Goal: Transaction & Acquisition: Purchase product/service

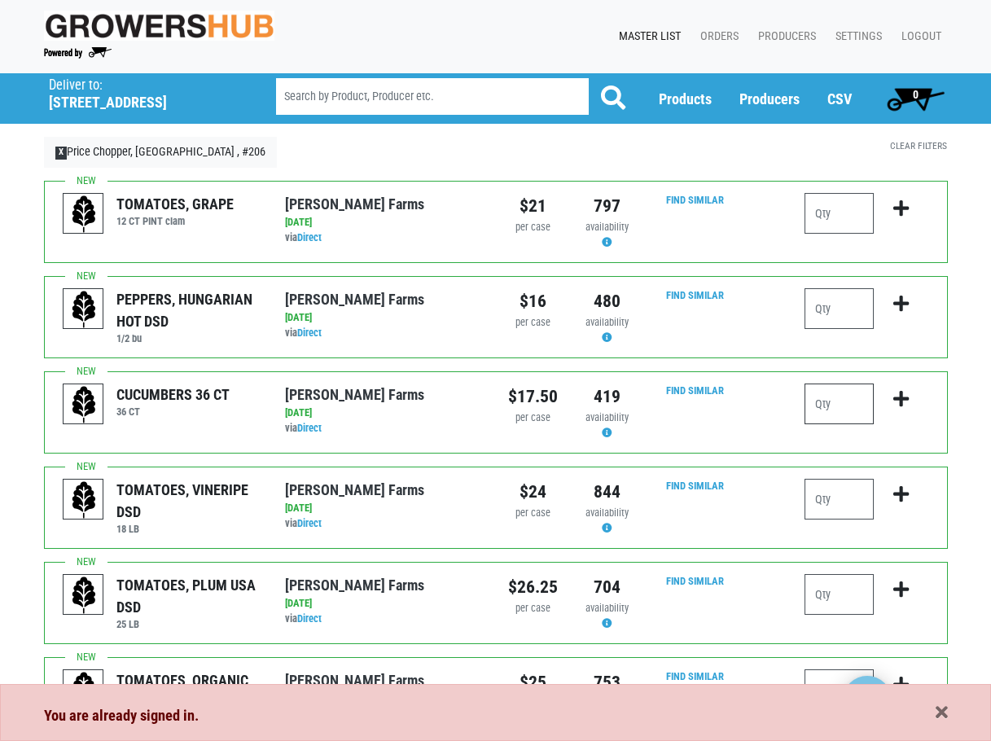
click at [851, 401] on input "number" at bounding box center [839, 404] width 69 height 41
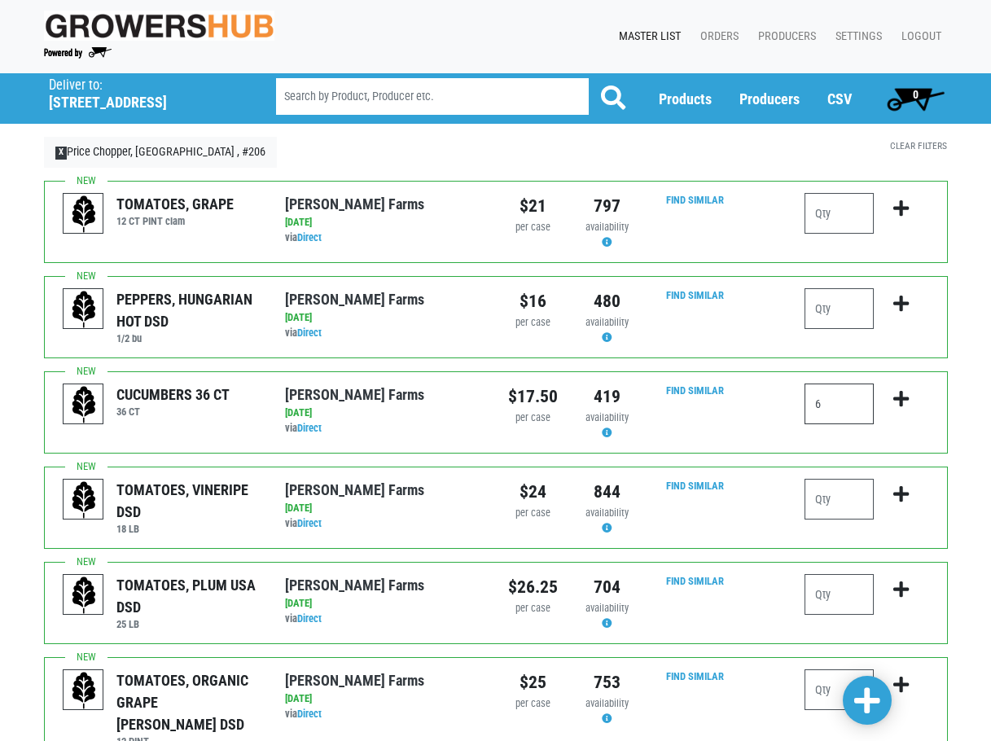
type input "6"
click at [901, 403] on icon "submit" at bounding box center [900, 399] width 15 height 18
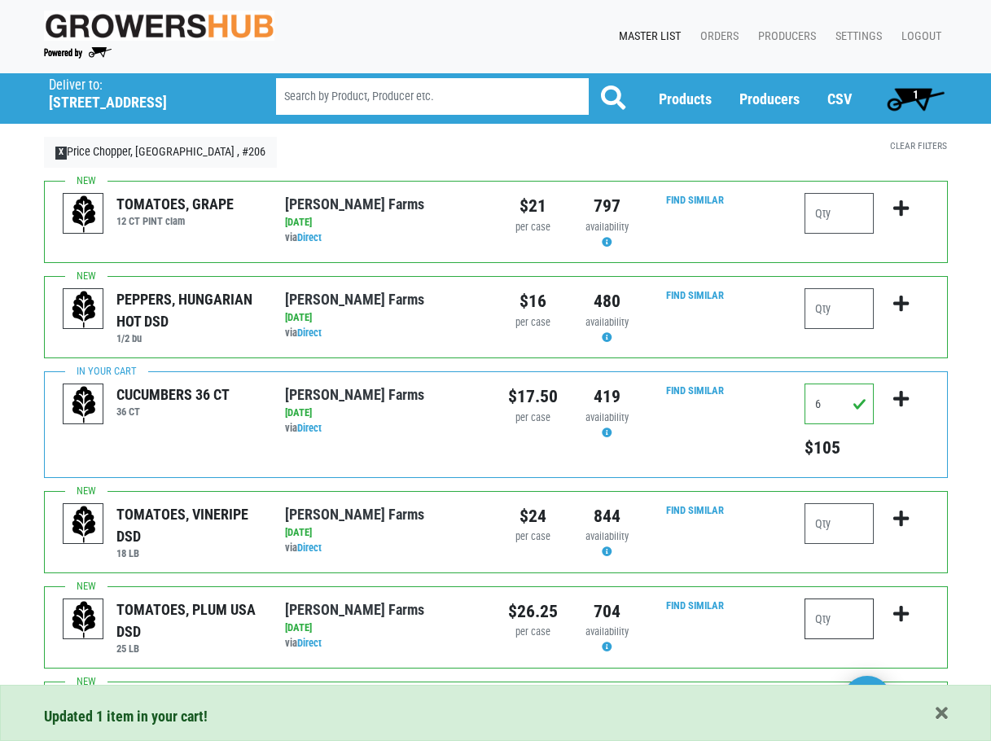
click at [848, 612] on input "number" at bounding box center [839, 619] width 69 height 41
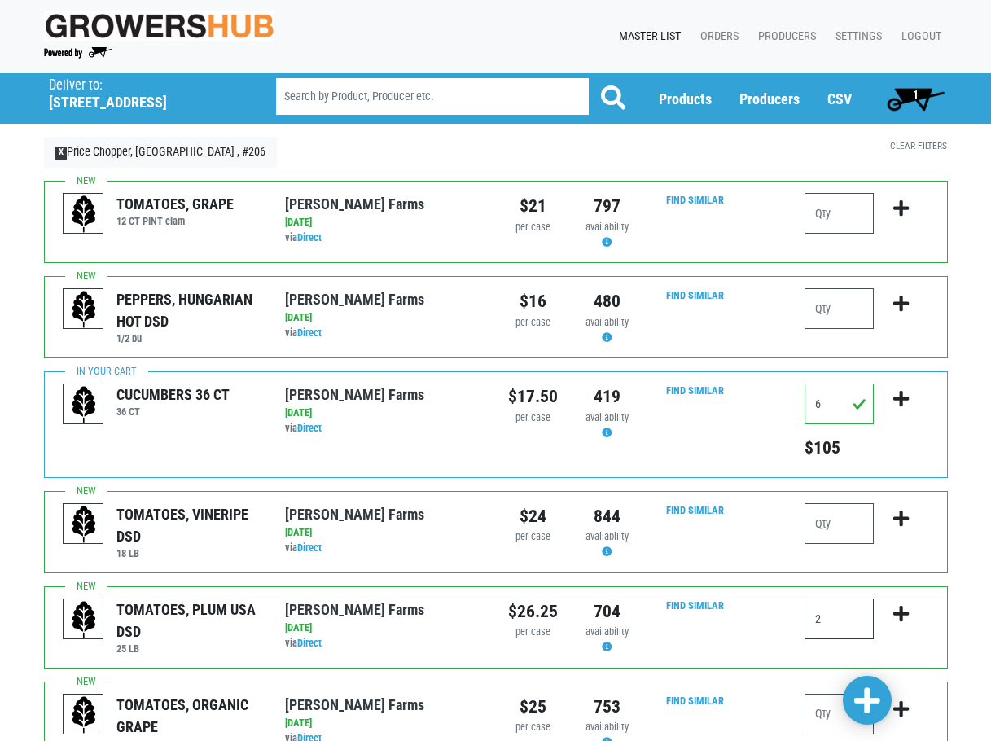
type input "2"
click at [902, 612] on icon "submit" at bounding box center [900, 614] width 15 height 18
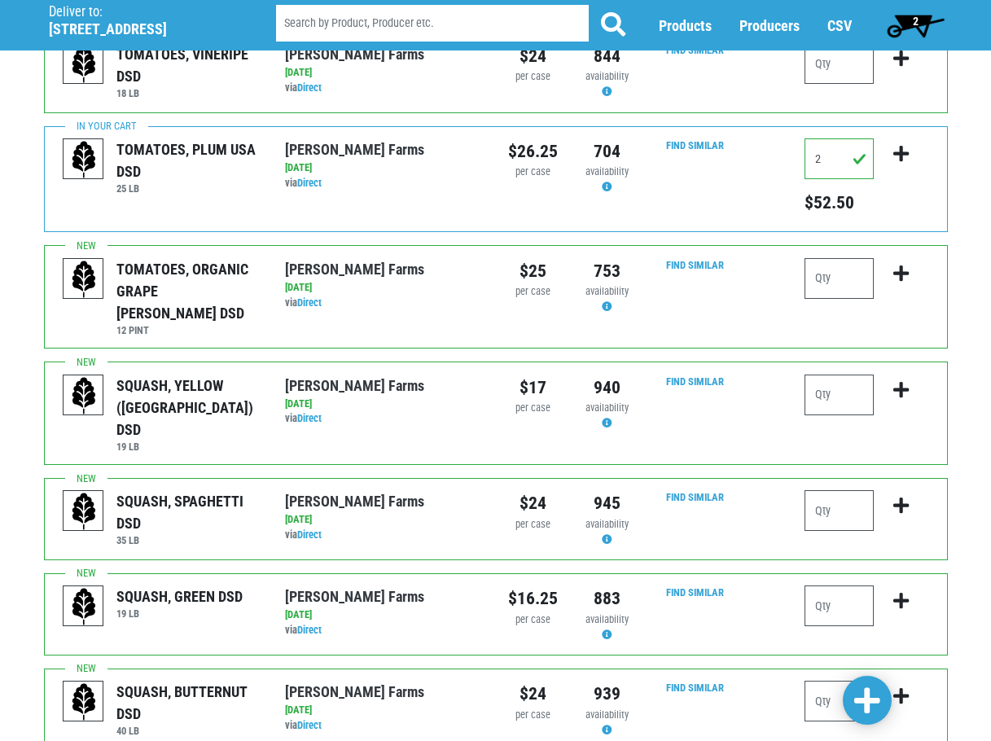
scroll to position [489, 0]
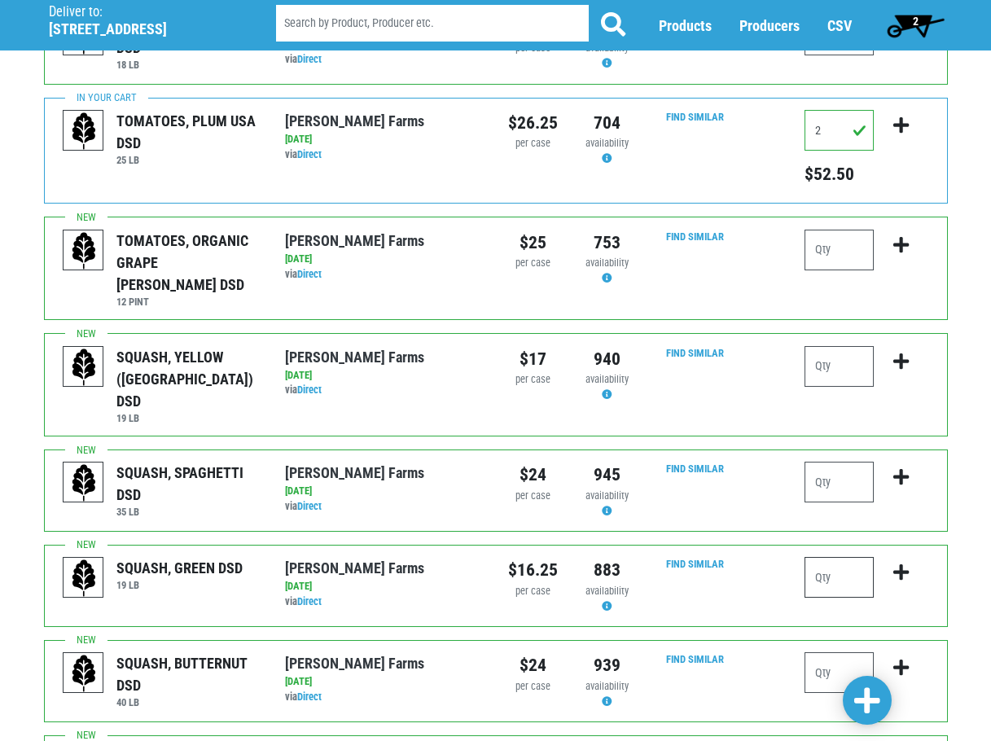
click at [846, 557] on input "number" at bounding box center [839, 577] width 69 height 41
type input "4"
click at [909, 564] on icon "submit" at bounding box center [900, 573] width 15 height 18
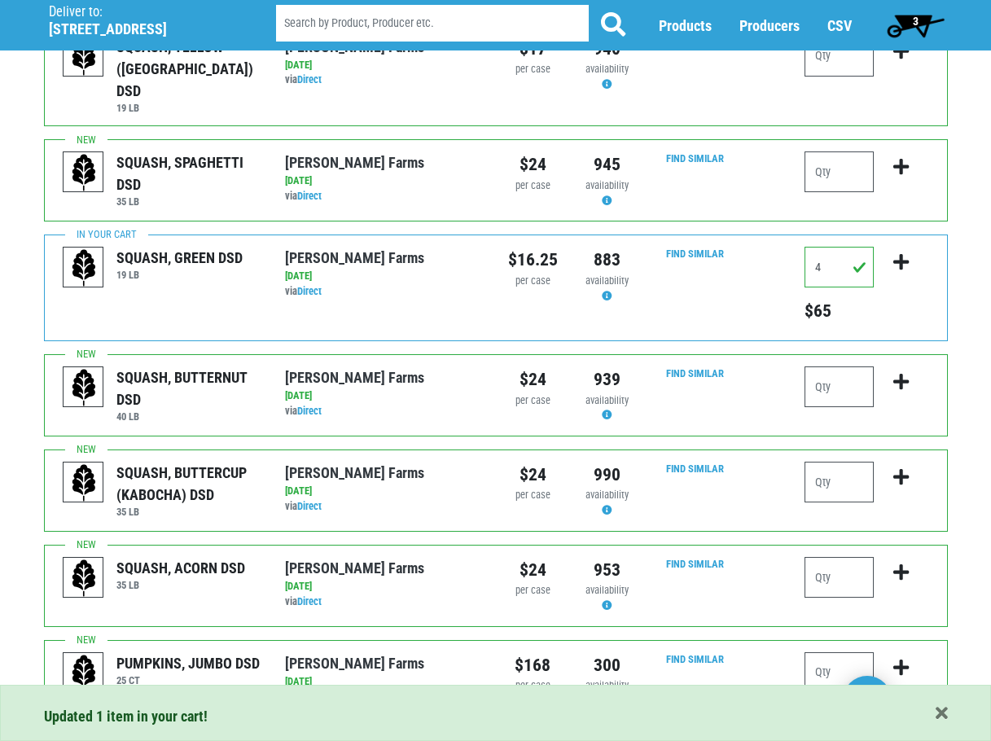
scroll to position [814, 0]
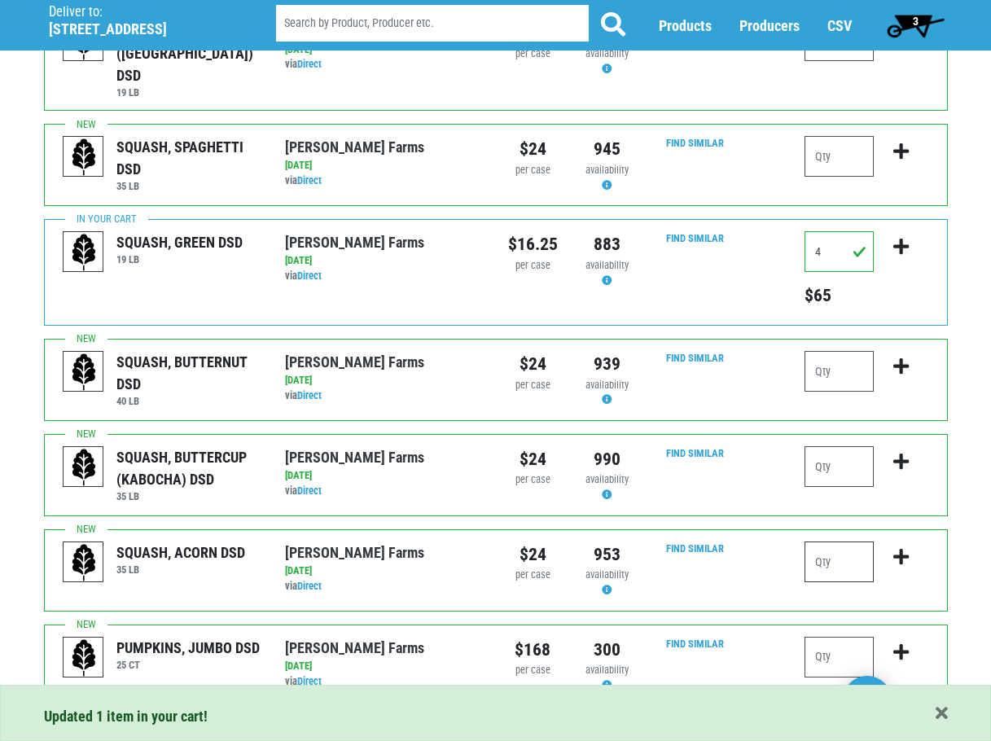
click at [850, 542] on input "number" at bounding box center [839, 562] width 69 height 41
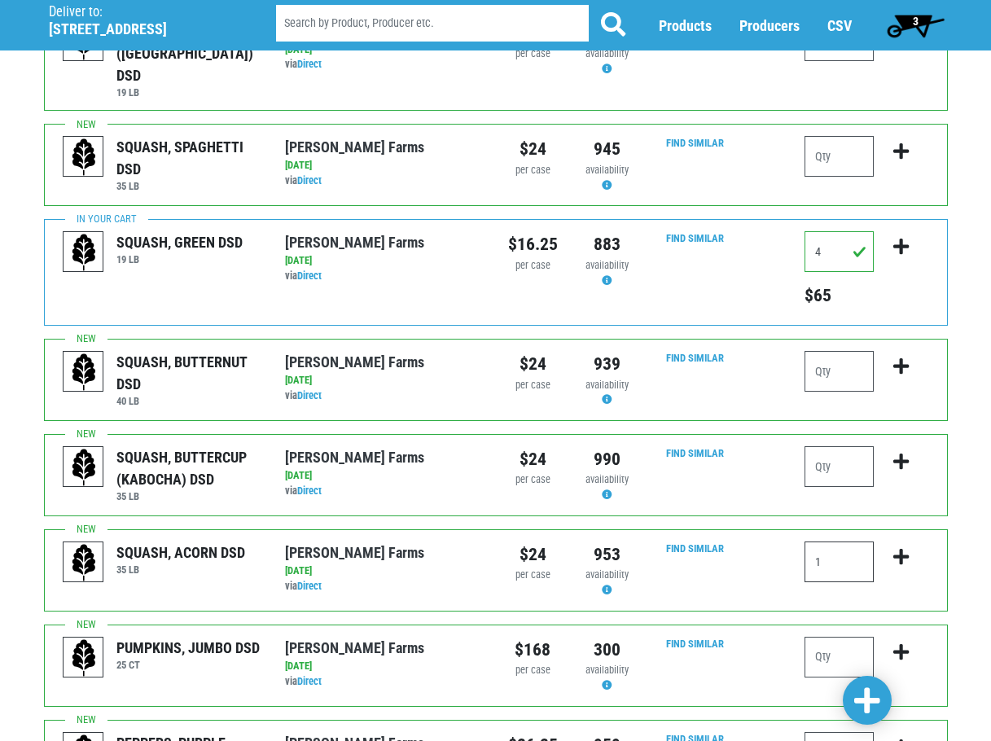
type input "1"
click at [898, 548] on icon "submit" at bounding box center [900, 557] width 15 height 18
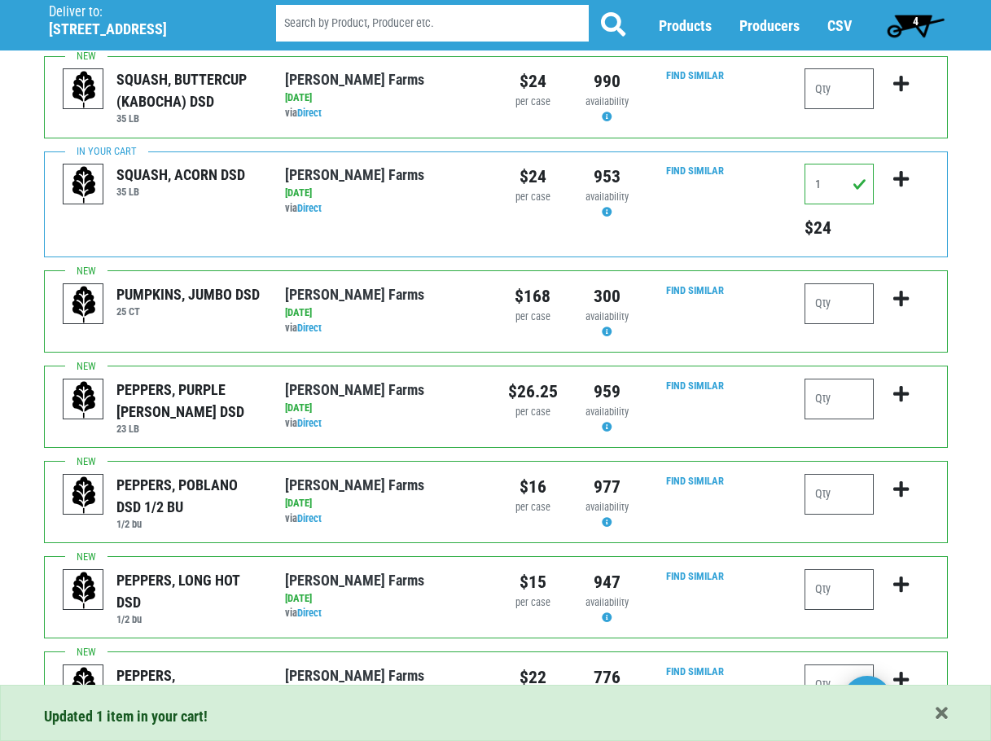
scroll to position [1221, 0]
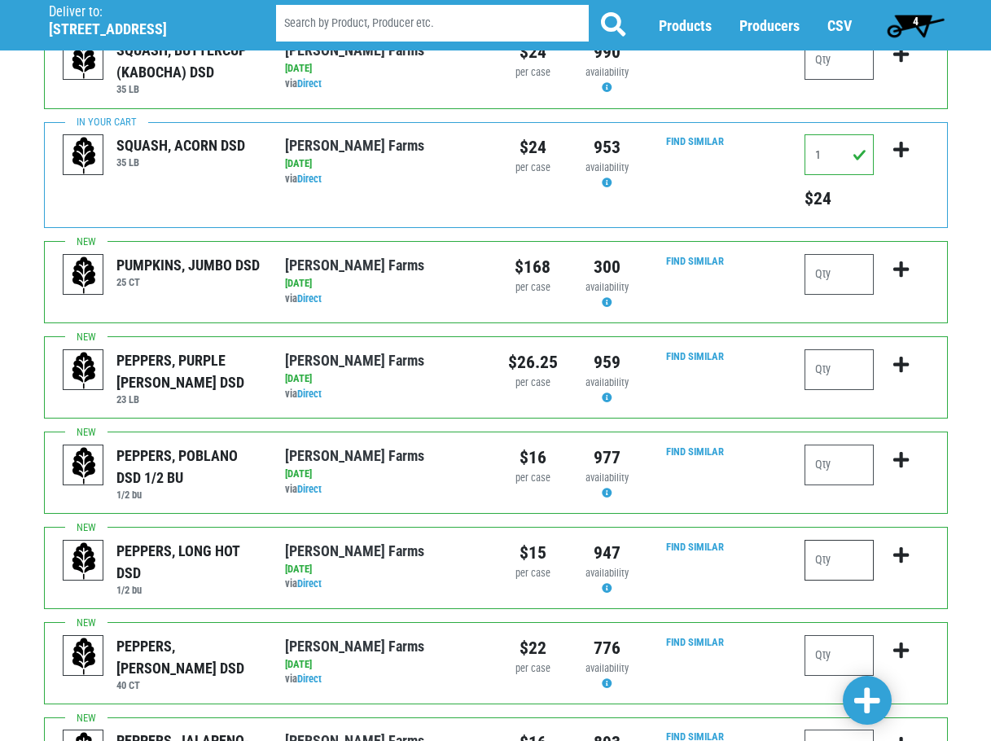
click at [832, 540] on input "number" at bounding box center [839, 560] width 69 height 41
type input "1"
click at [902, 546] on icon "submit" at bounding box center [900, 555] width 15 height 18
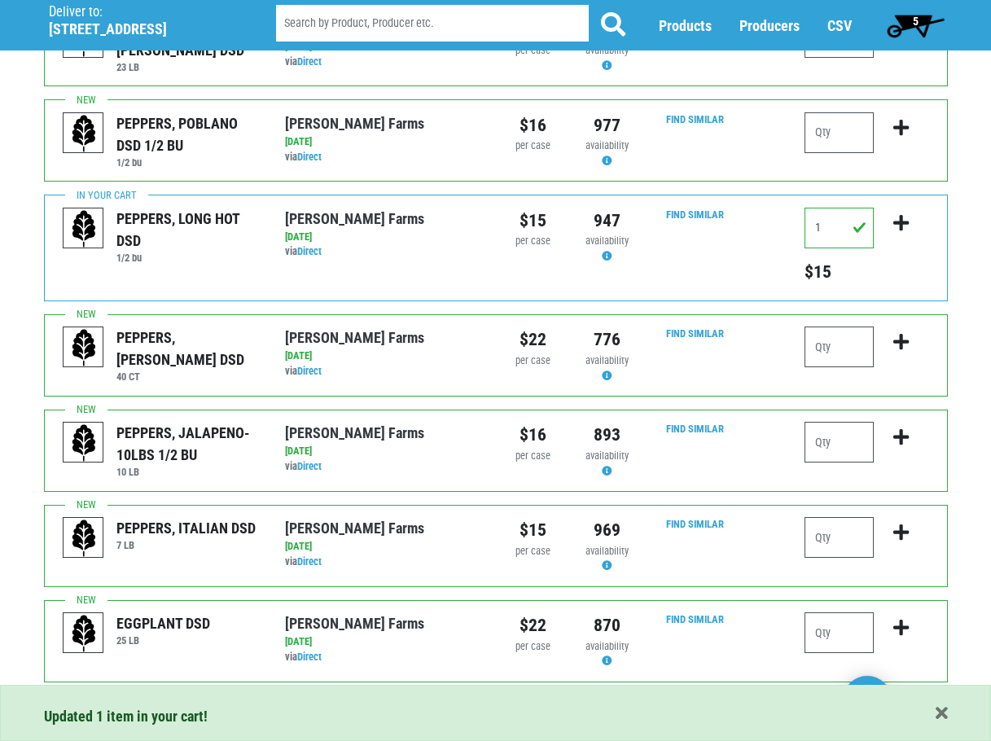
scroll to position [1556, 0]
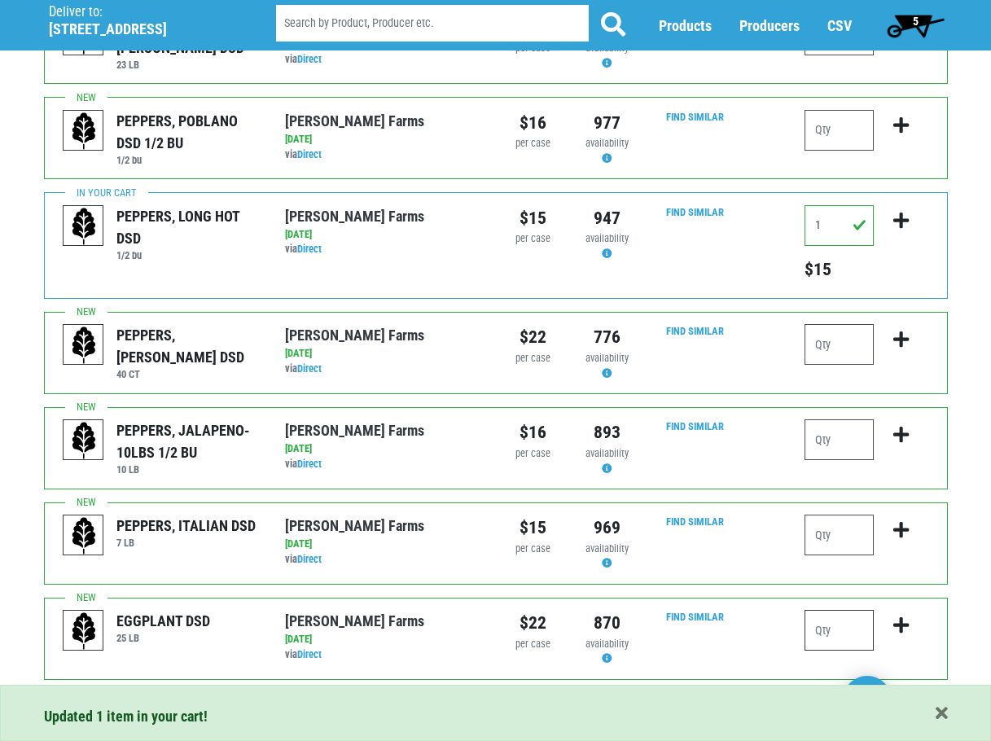
click at [842, 610] on input "number" at bounding box center [839, 630] width 69 height 41
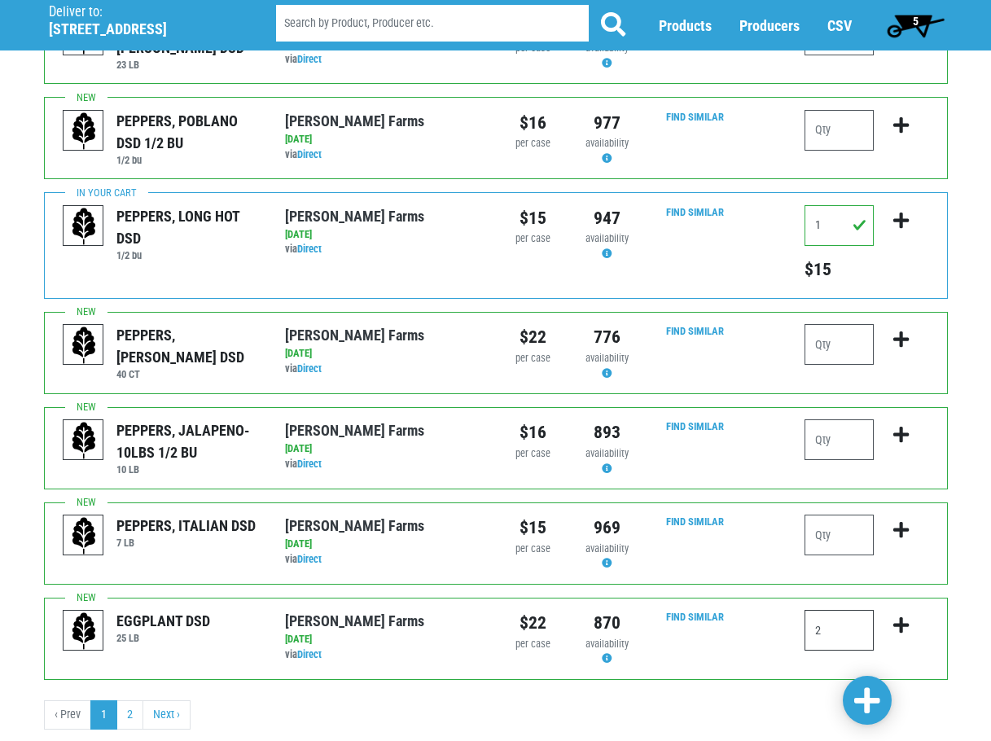
type input "2"
click at [904, 616] on icon "submit" at bounding box center [900, 625] width 15 height 18
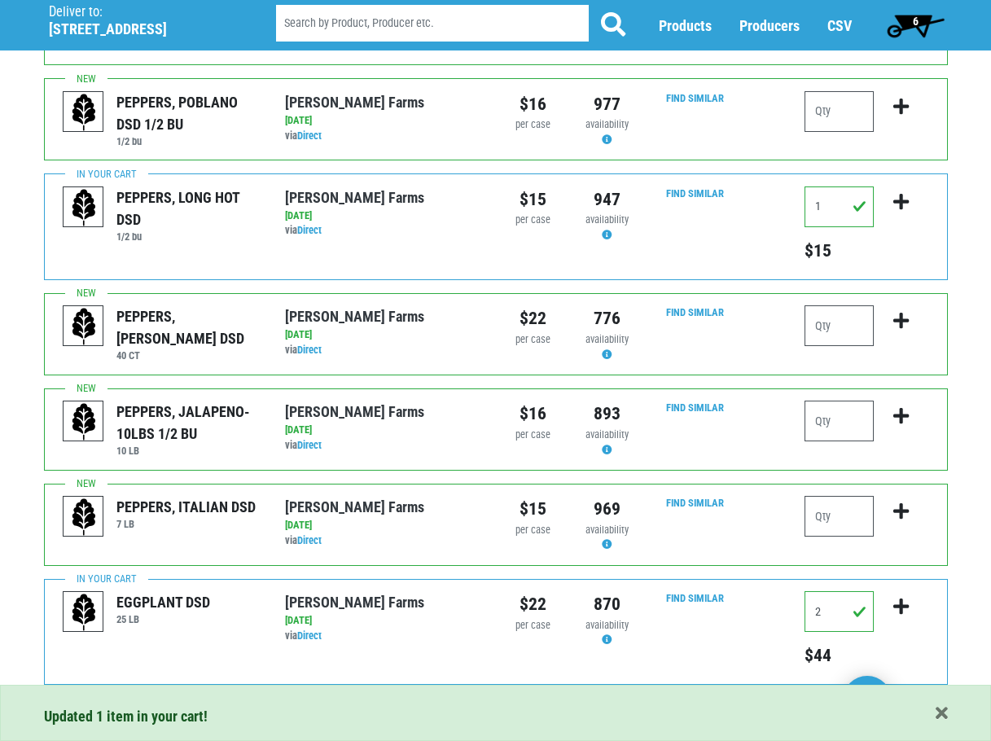
scroll to position [1581, 0]
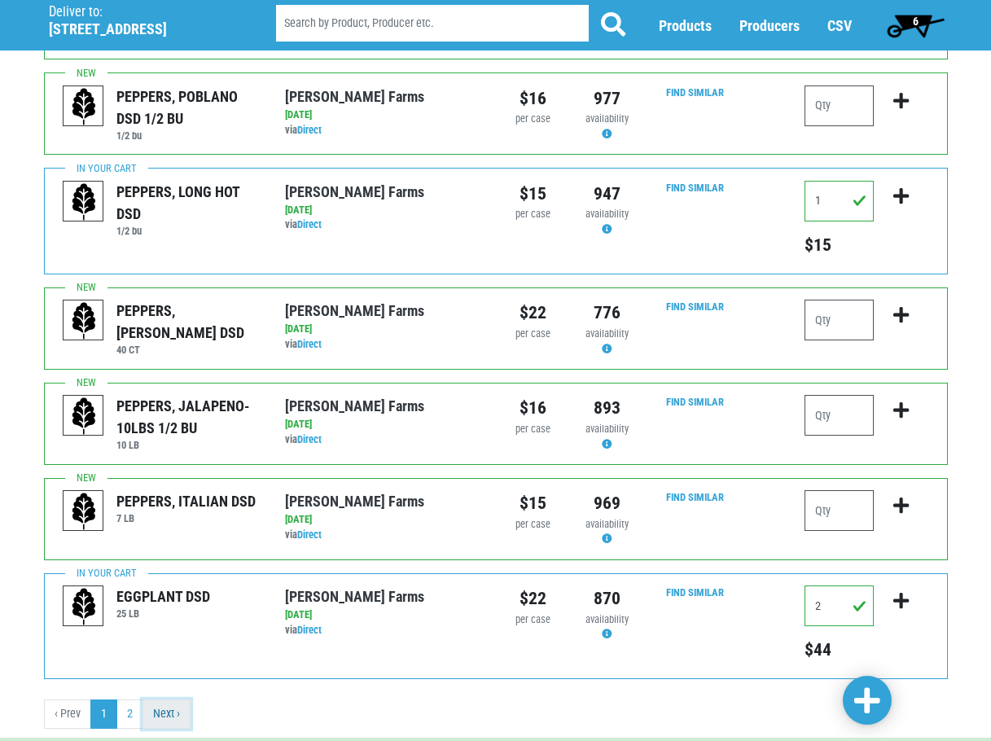
click at [167, 699] on link "Next ›" at bounding box center [167, 713] width 48 height 29
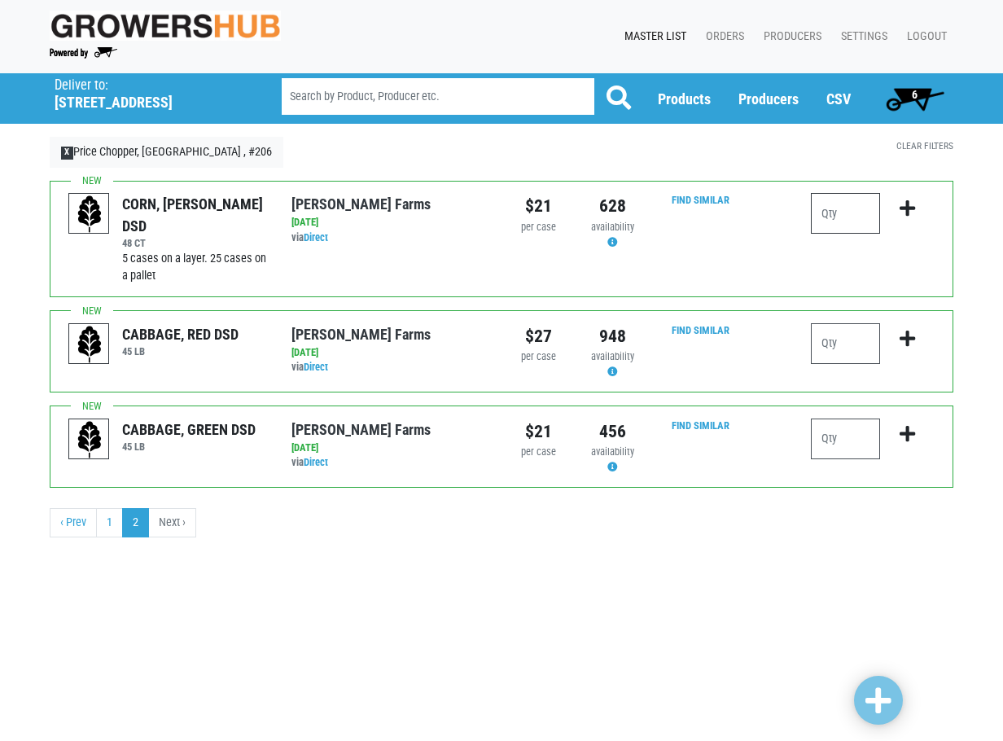
click at [827, 215] on input "number" at bounding box center [845, 213] width 69 height 41
type input "20"
click at [906, 205] on icon "submit" at bounding box center [907, 209] width 15 height 18
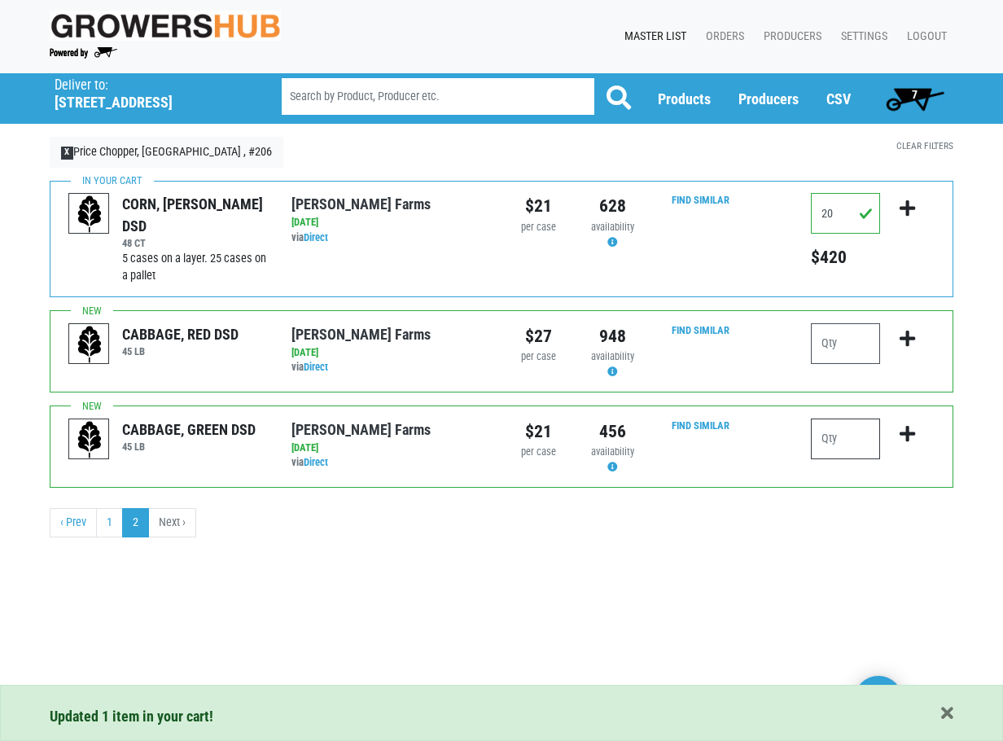
click at [850, 444] on input "number" at bounding box center [845, 439] width 69 height 41
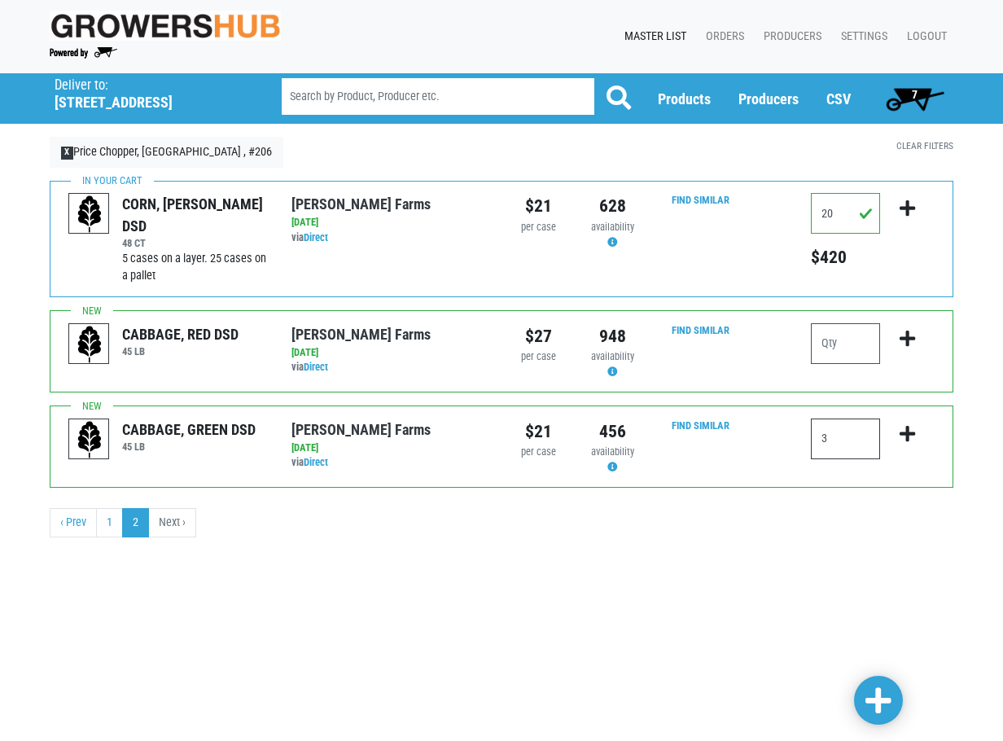
type input "3"
click at [904, 428] on icon "submit" at bounding box center [907, 434] width 15 height 18
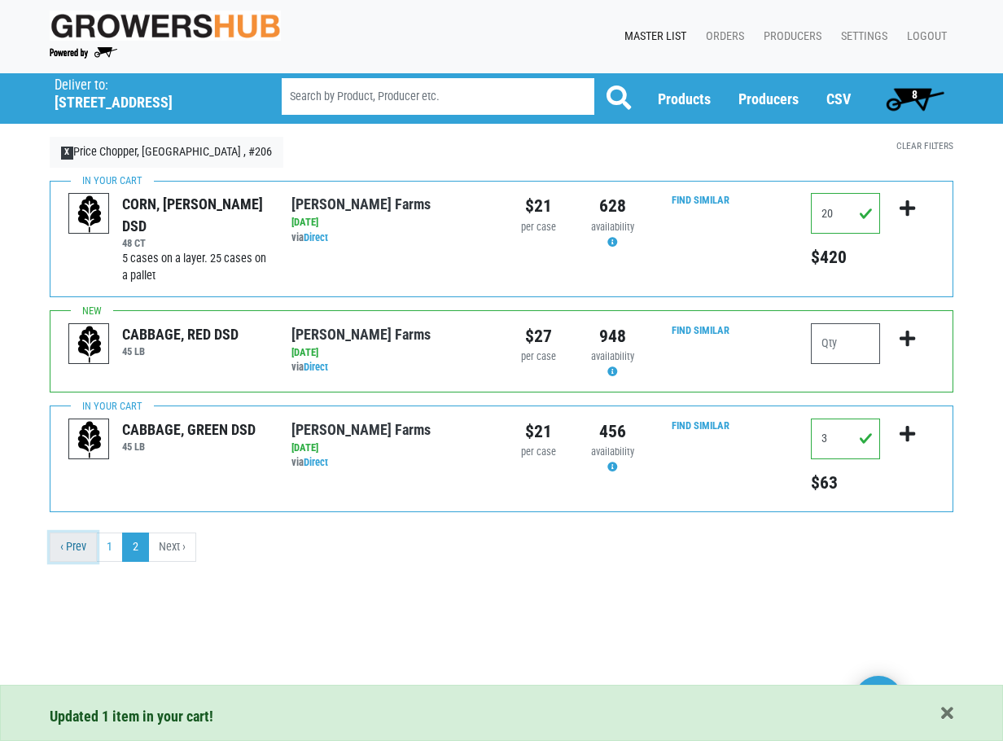
click at [75, 545] on link "‹ Prev" at bounding box center [73, 547] width 47 height 29
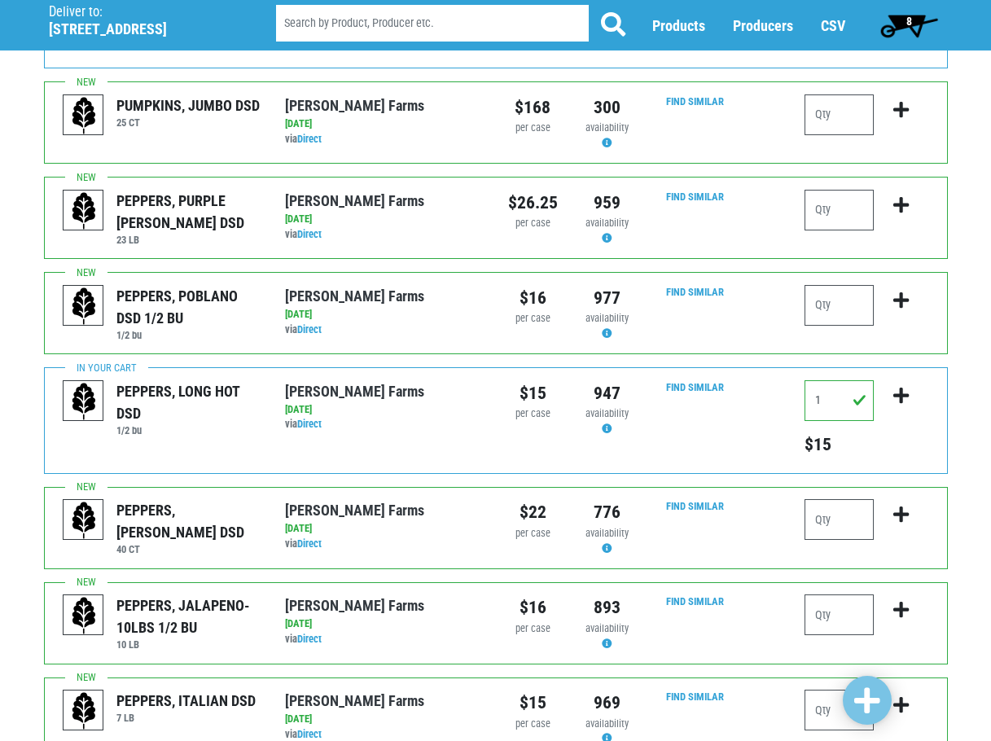
scroll to position [1384, 0]
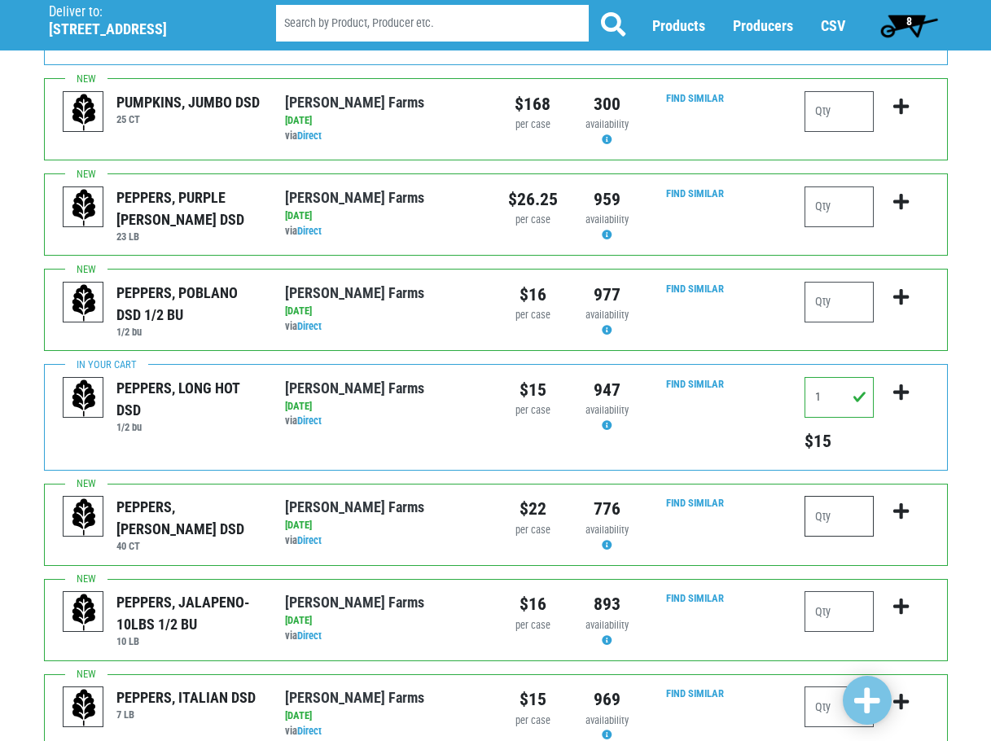
click at [852, 496] on input "number" at bounding box center [839, 516] width 69 height 41
type input "5"
click at [898, 502] on icon "submit" at bounding box center [900, 511] width 15 height 18
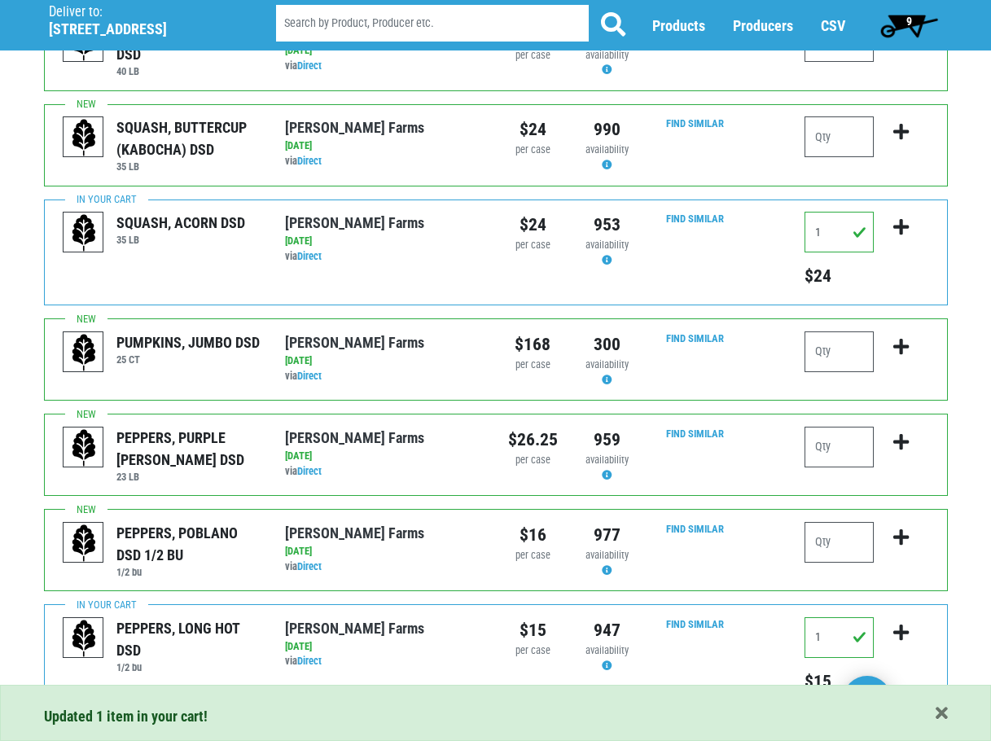
scroll to position [1140, 0]
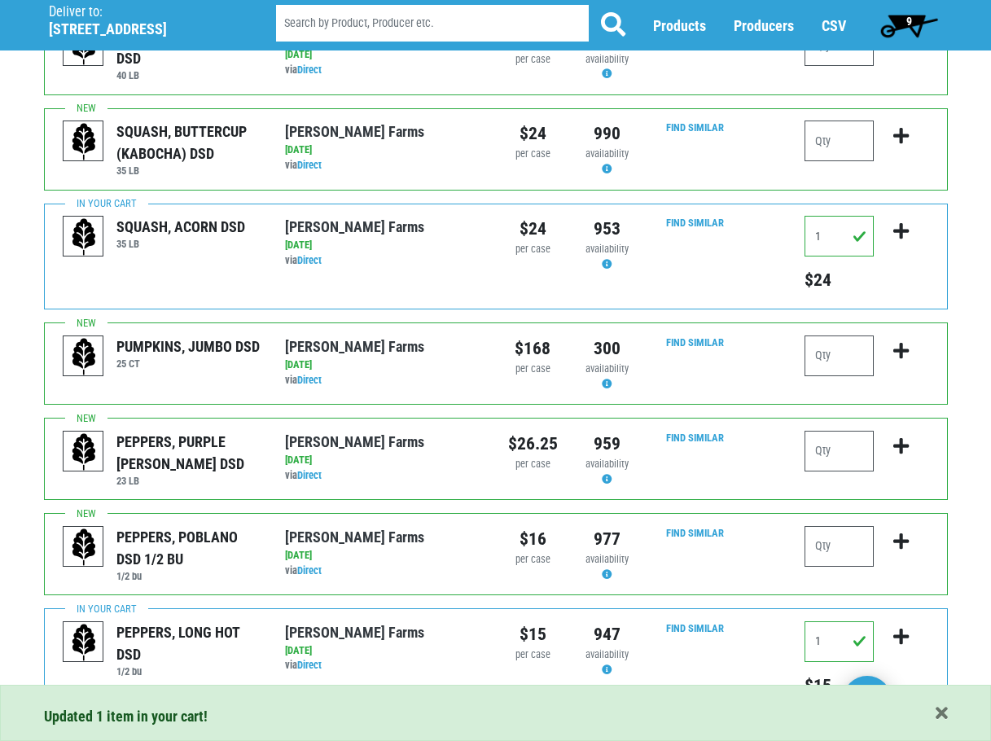
click at [910, 20] on span "9" at bounding box center [909, 21] width 6 height 13
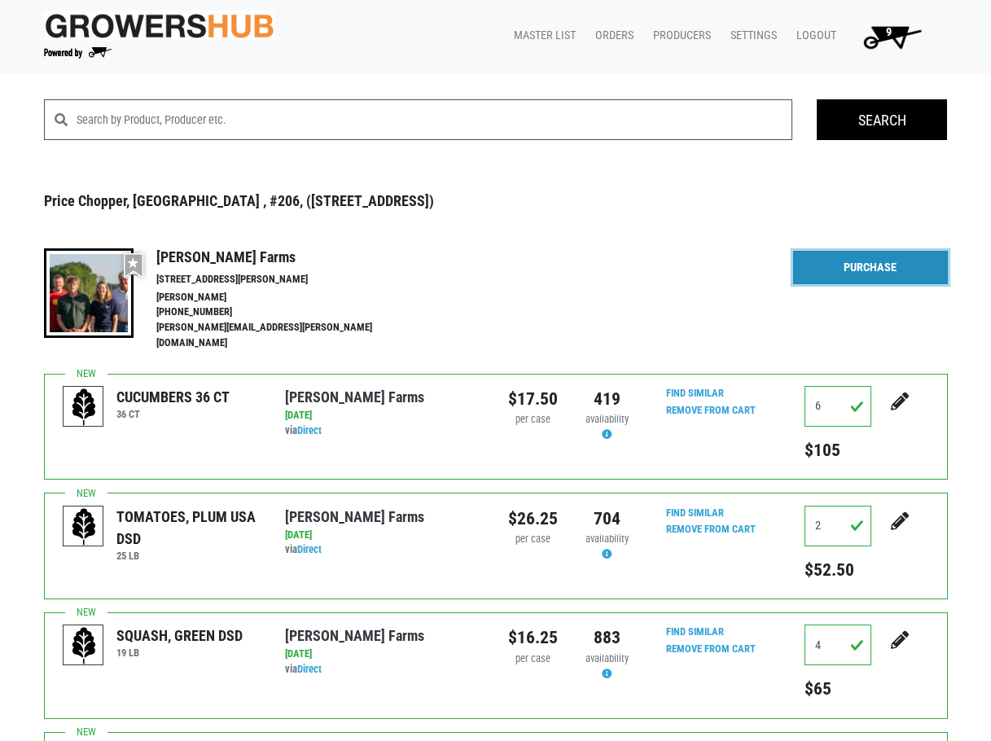
click at [881, 261] on link "Purchase" at bounding box center [870, 268] width 155 height 34
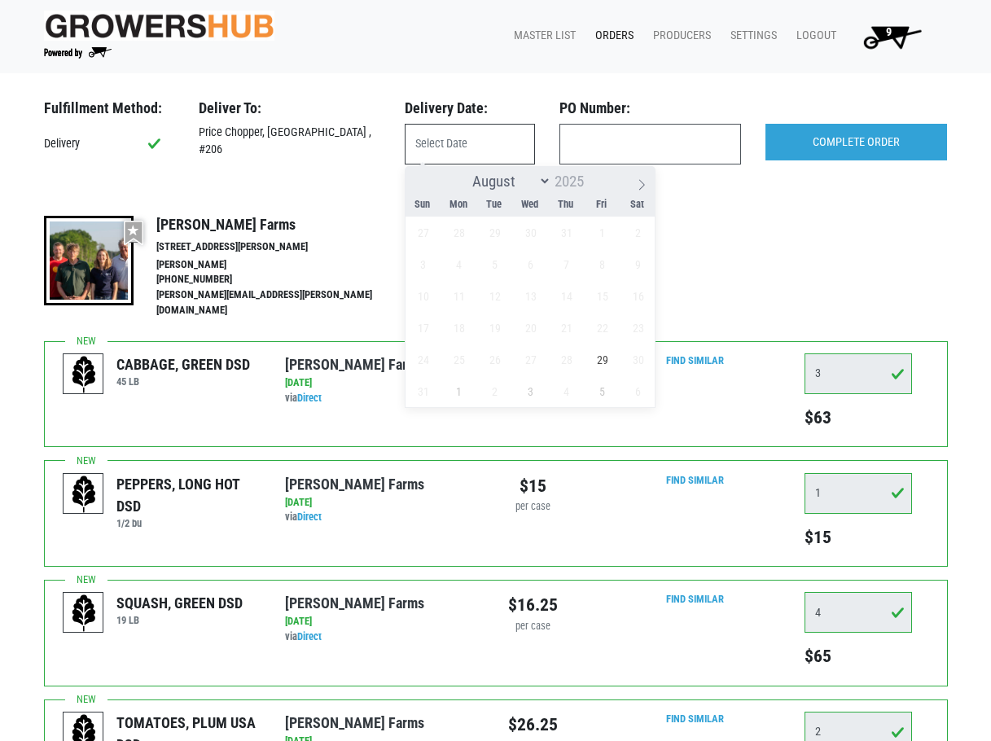
click at [454, 146] on input "text" at bounding box center [470, 144] width 130 height 41
click at [603, 357] on span "29" at bounding box center [602, 360] width 32 height 32
type input "[DATE]"
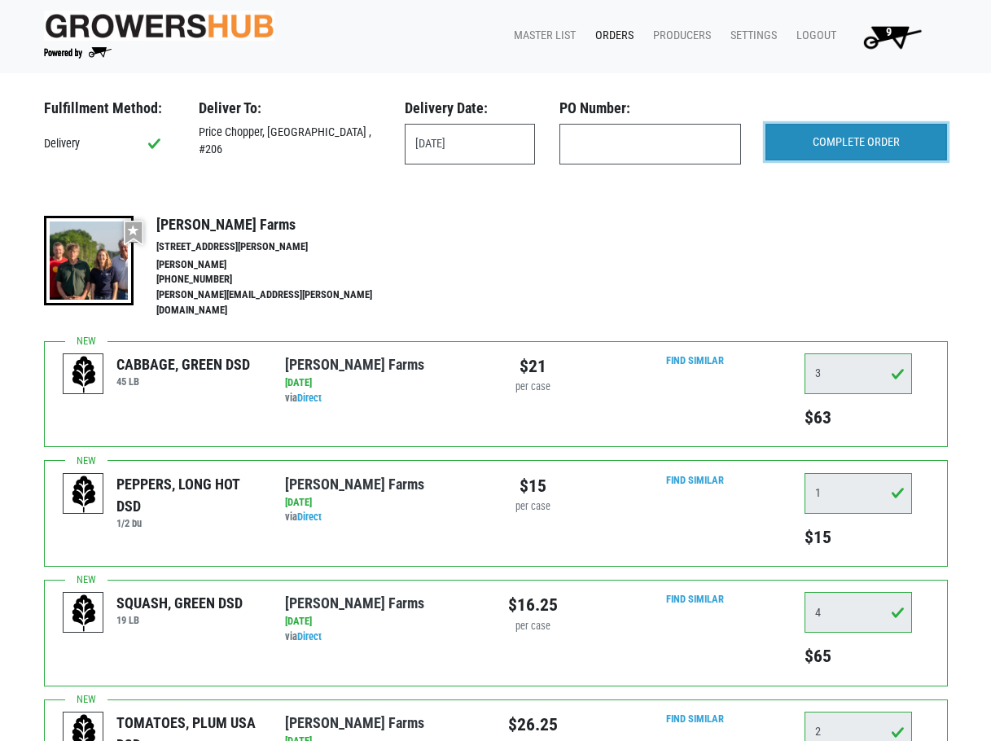
click at [835, 143] on input "COMPLETE ORDER" at bounding box center [856, 142] width 182 height 37
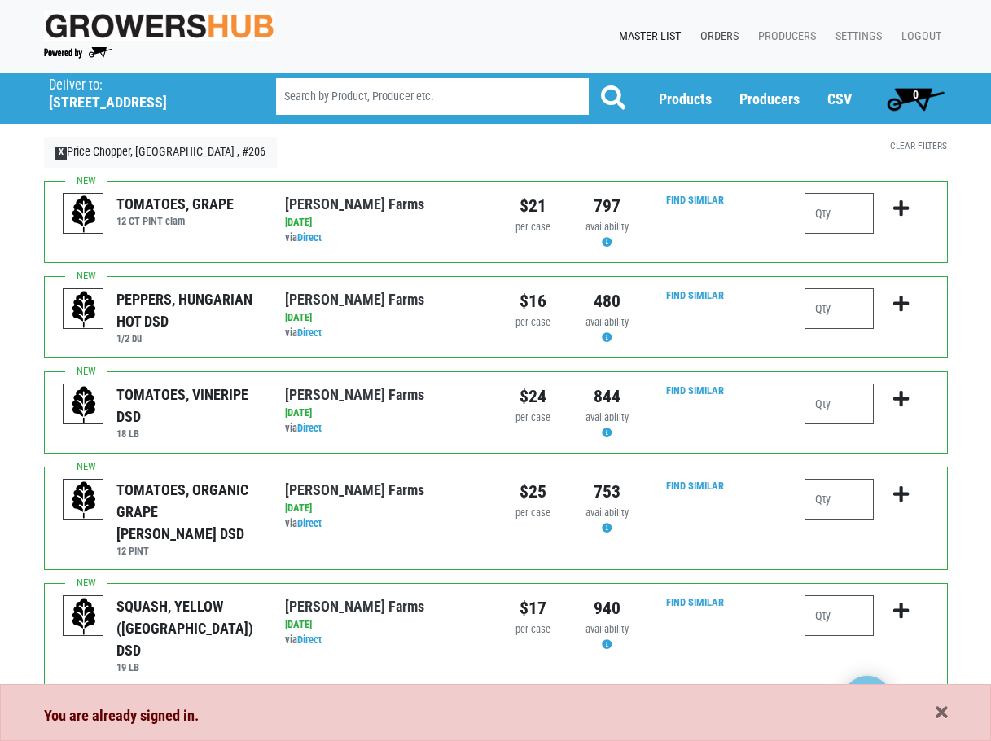
click at [715, 29] on link "Orders" at bounding box center [716, 36] width 58 height 31
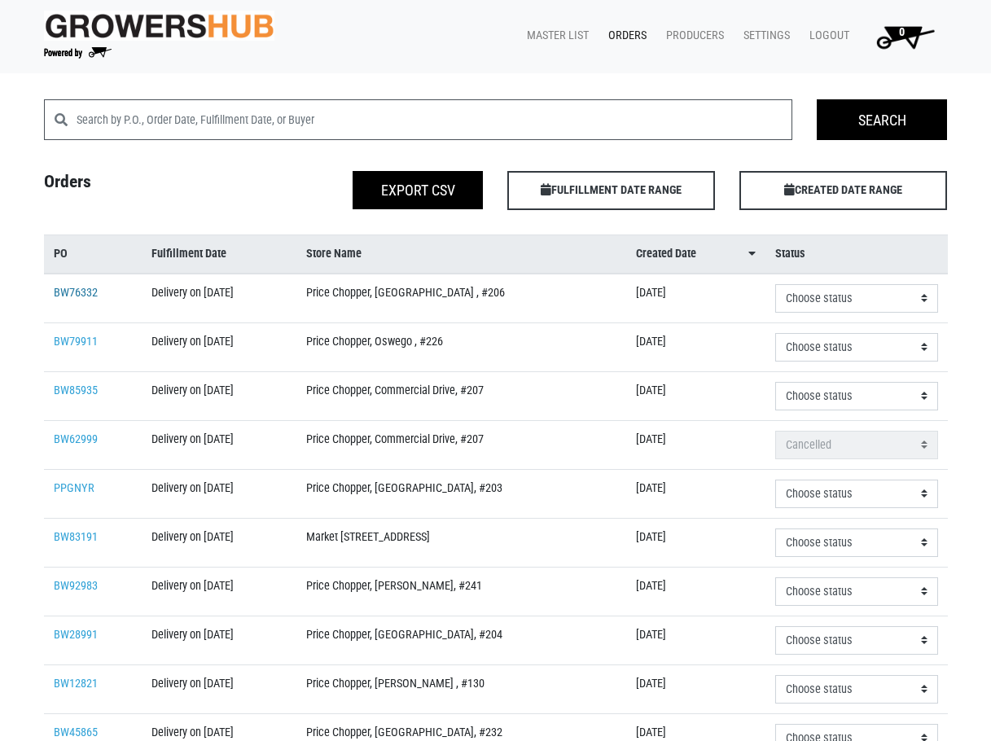
click at [82, 288] on link "BW76332" at bounding box center [76, 293] width 44 height 14
